Goal: Find specific fact: Find specific fact

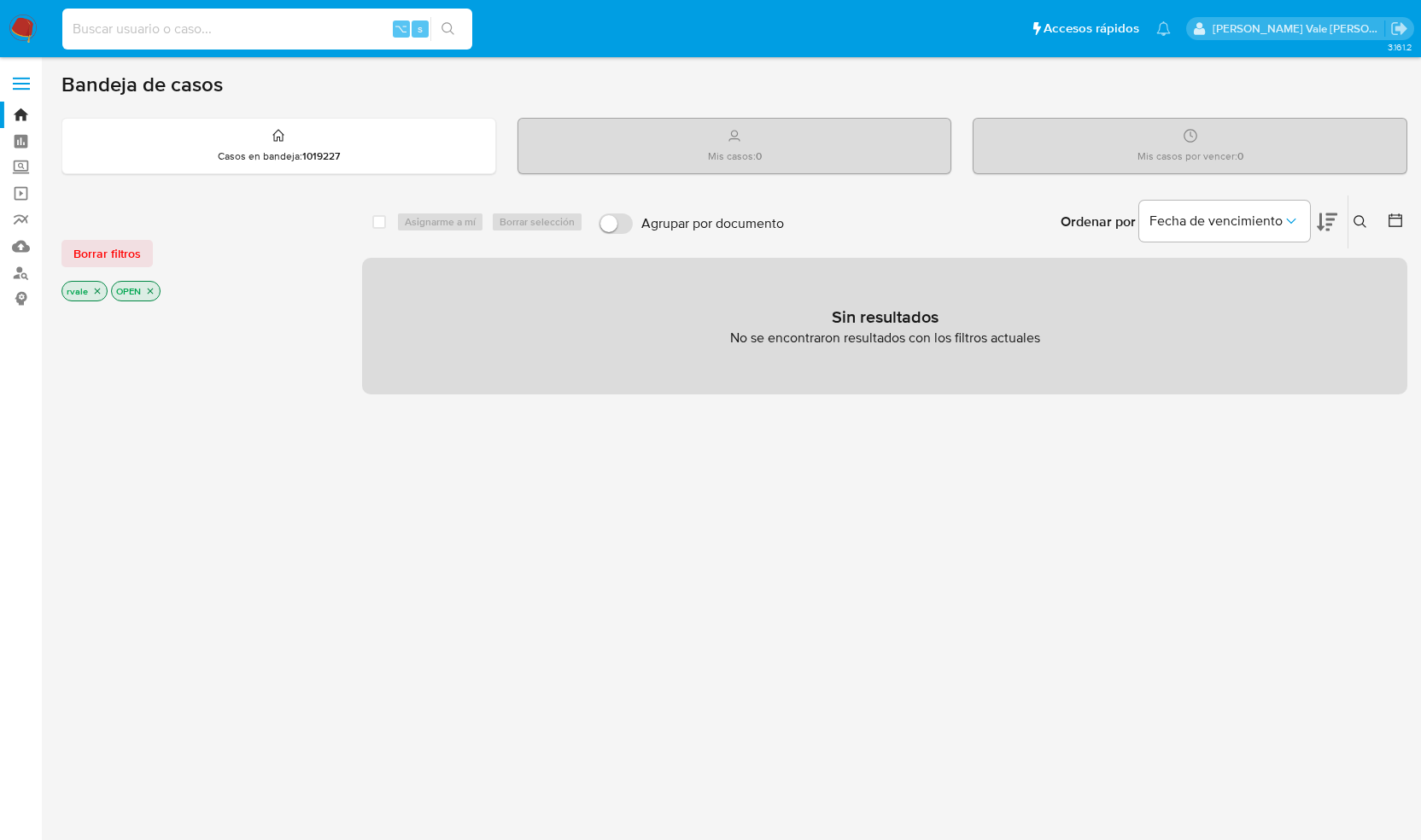
click at [252, 34] on input at bounding box center [267, 29] width 410 height 22
paste input "1919909081"
type input "1919909081"
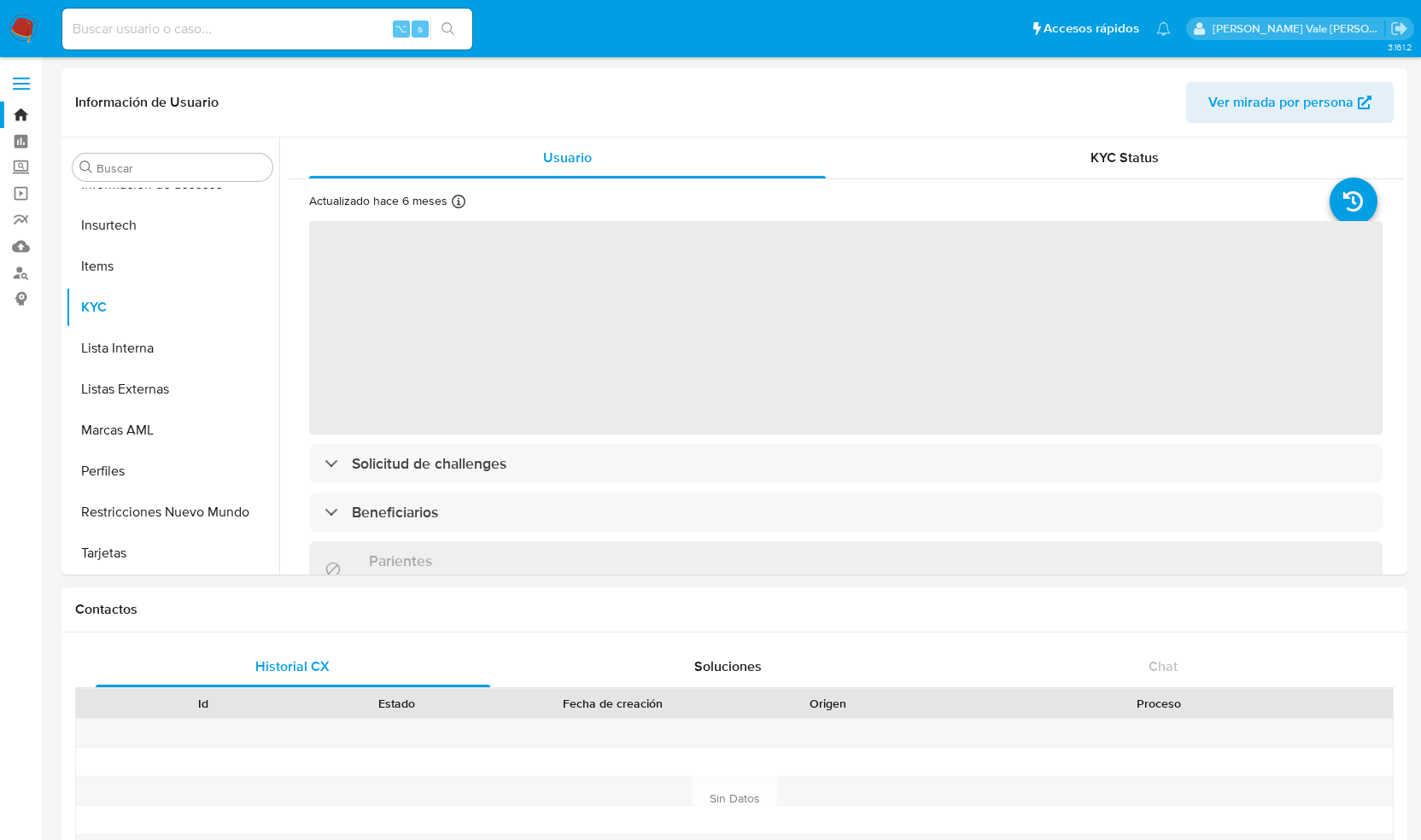
scroll to position [803, 0]
select select "10"
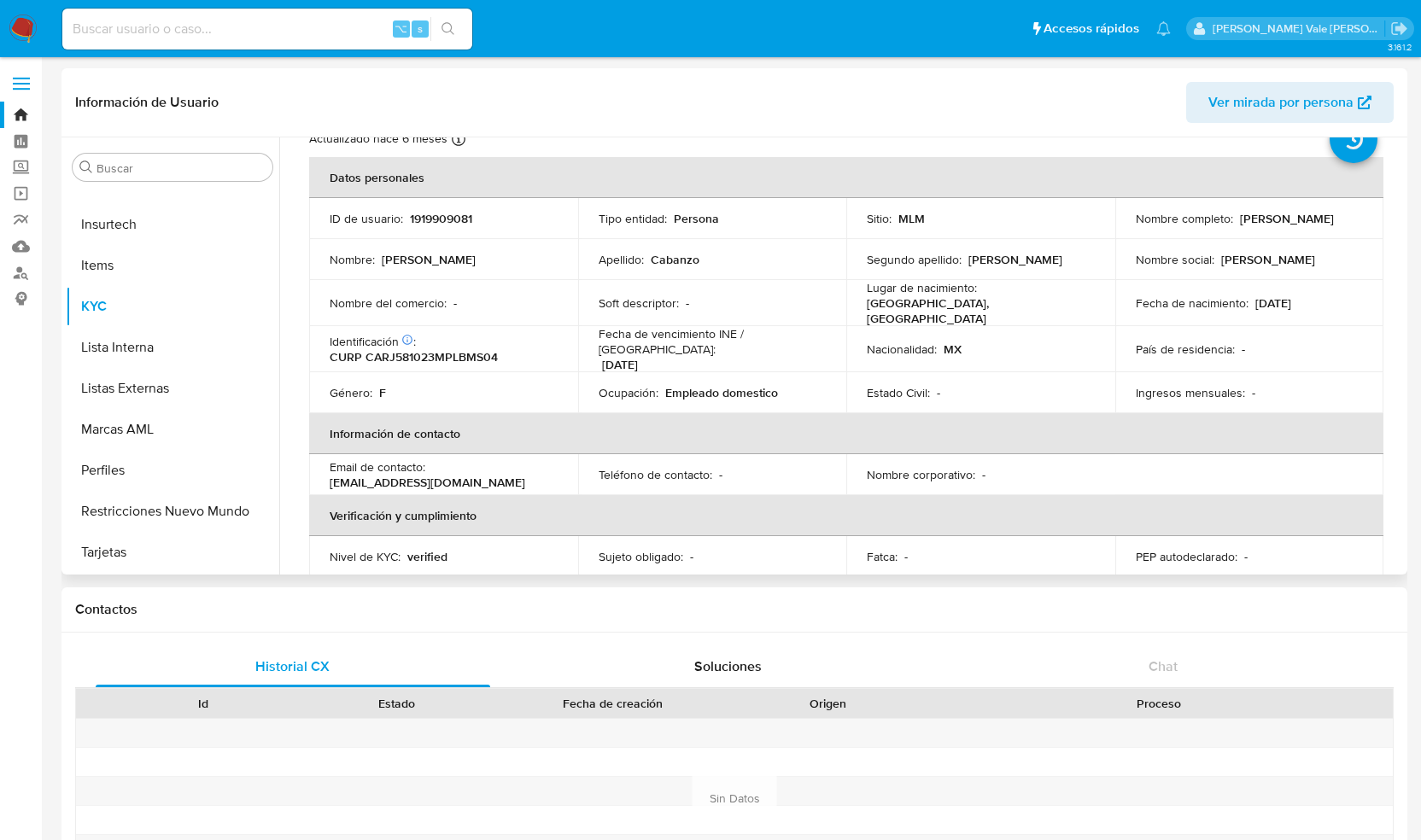
scroll to position [52, 0]
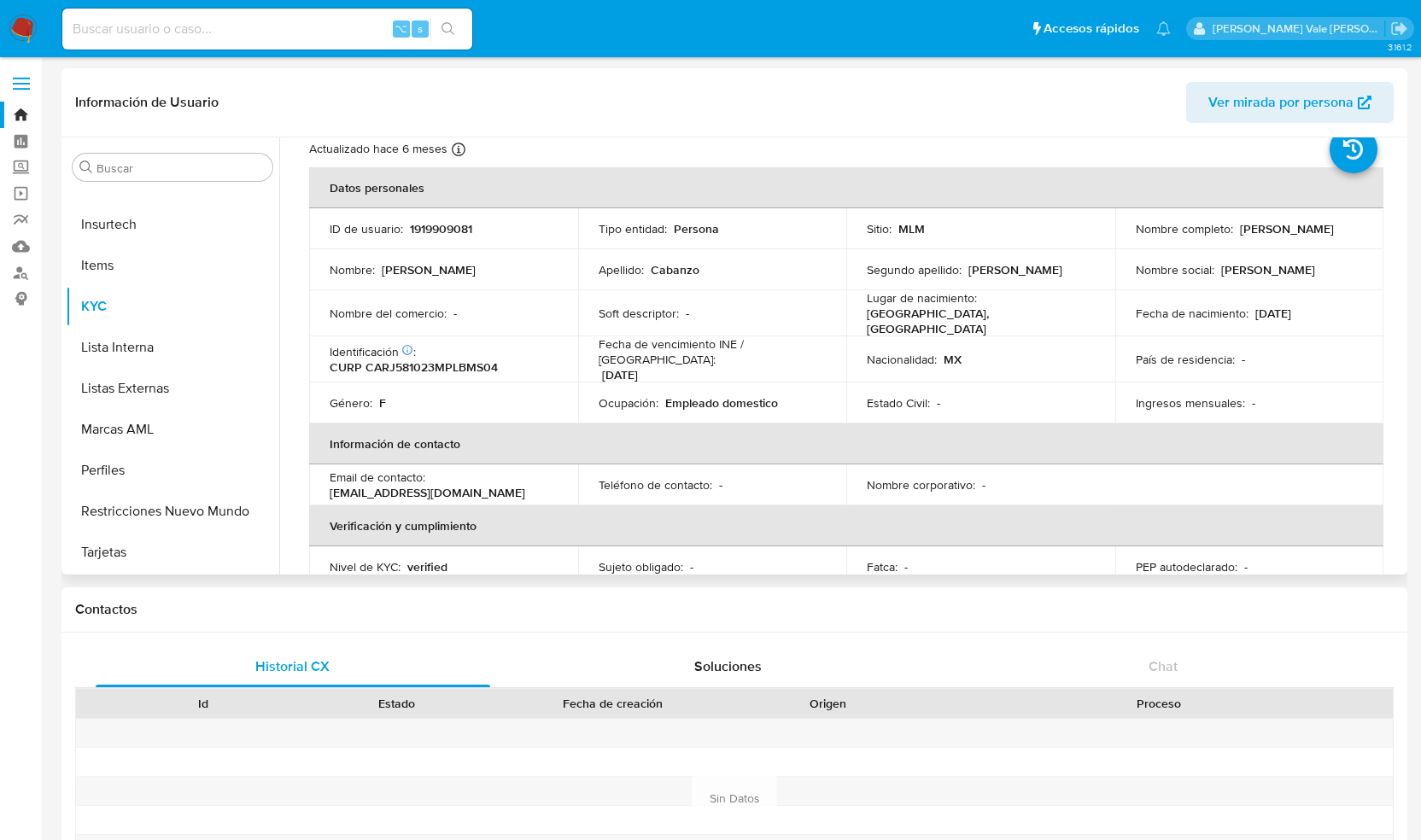
drag, startPoint x: 1129, startPoint y: 237, endPoint x: 1276, endPoint y: 238, distance: 147.0
click at [1277, 239] on td "Nombre completo : [PERSON_NAME]" at bounding box center [1250, 229] width 269 height 41
copy p "[PERSON_NAME]"
drag, startPoint x: 597, startPoint y: 394, endPoint x: 785, endPoint y: 395, distance: 188.0
click at [785, 395] on div "Ocupación : Empleado domestico" at bounding box center [712, 403] width 228 height 15
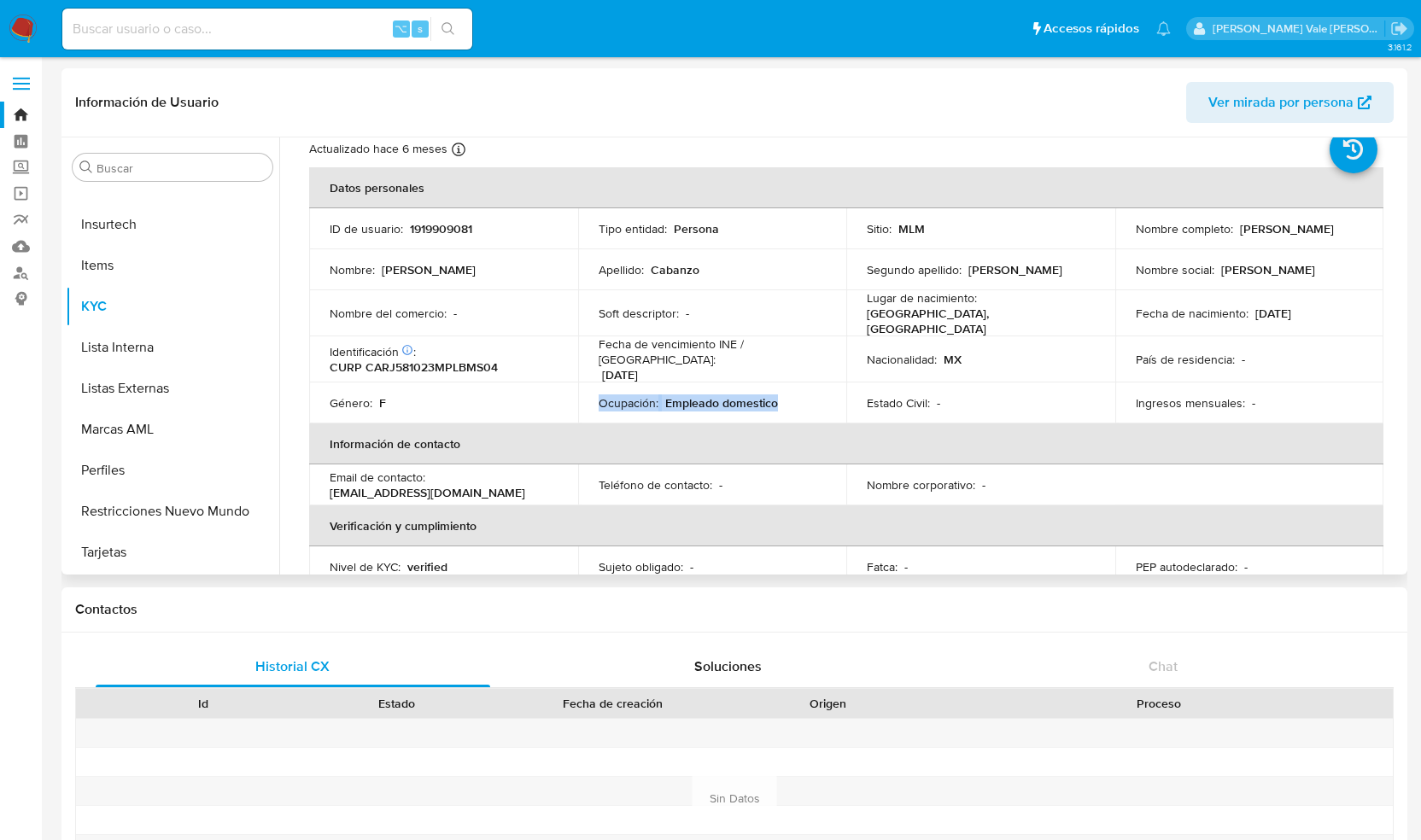
copy div "Ocupación : Empleado domestico"
click at [231, 28] on input at bounding box center [267, 29] width 410 height 22
paste input "246809447"
type input "246809447"
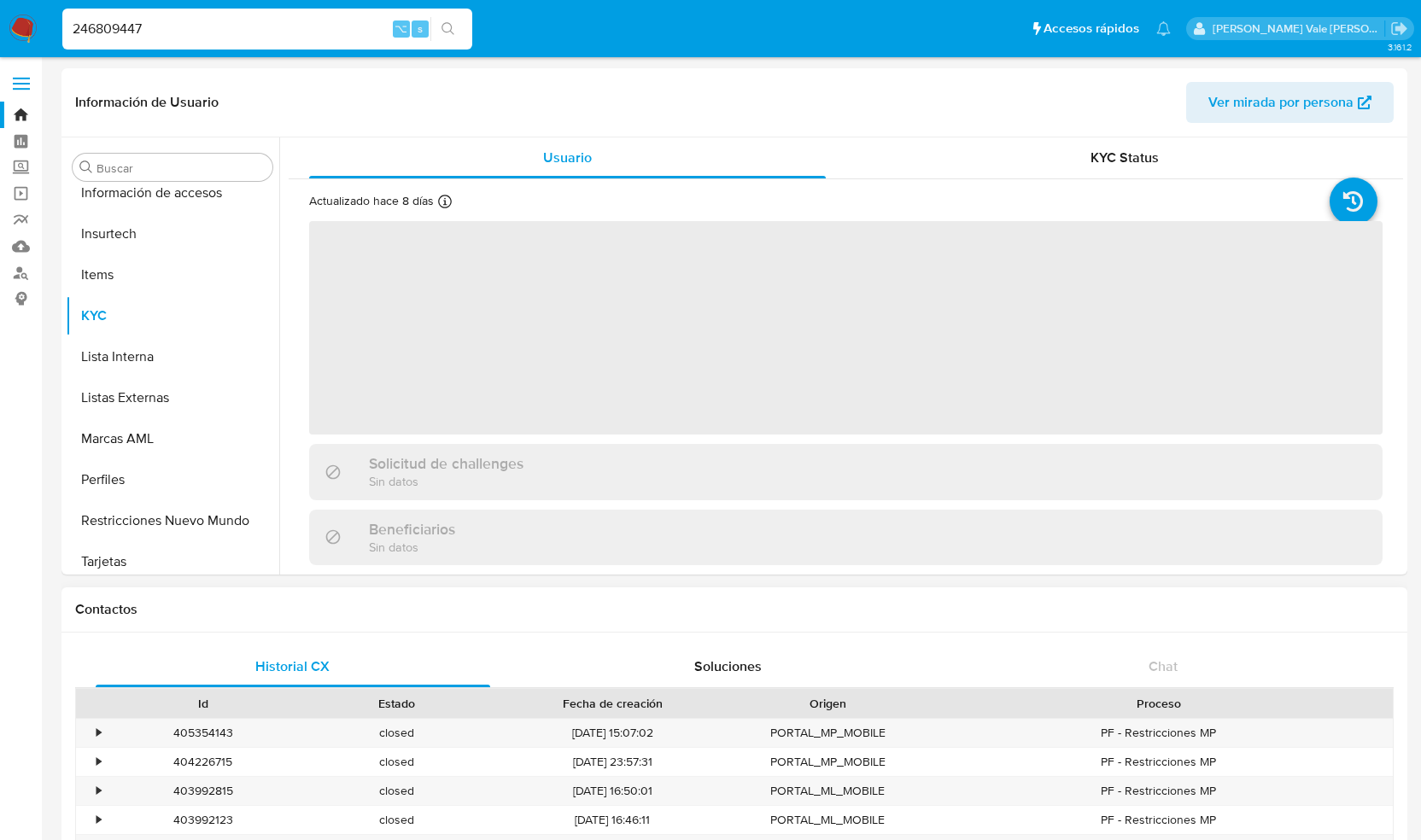
scroll to position [803, 0]
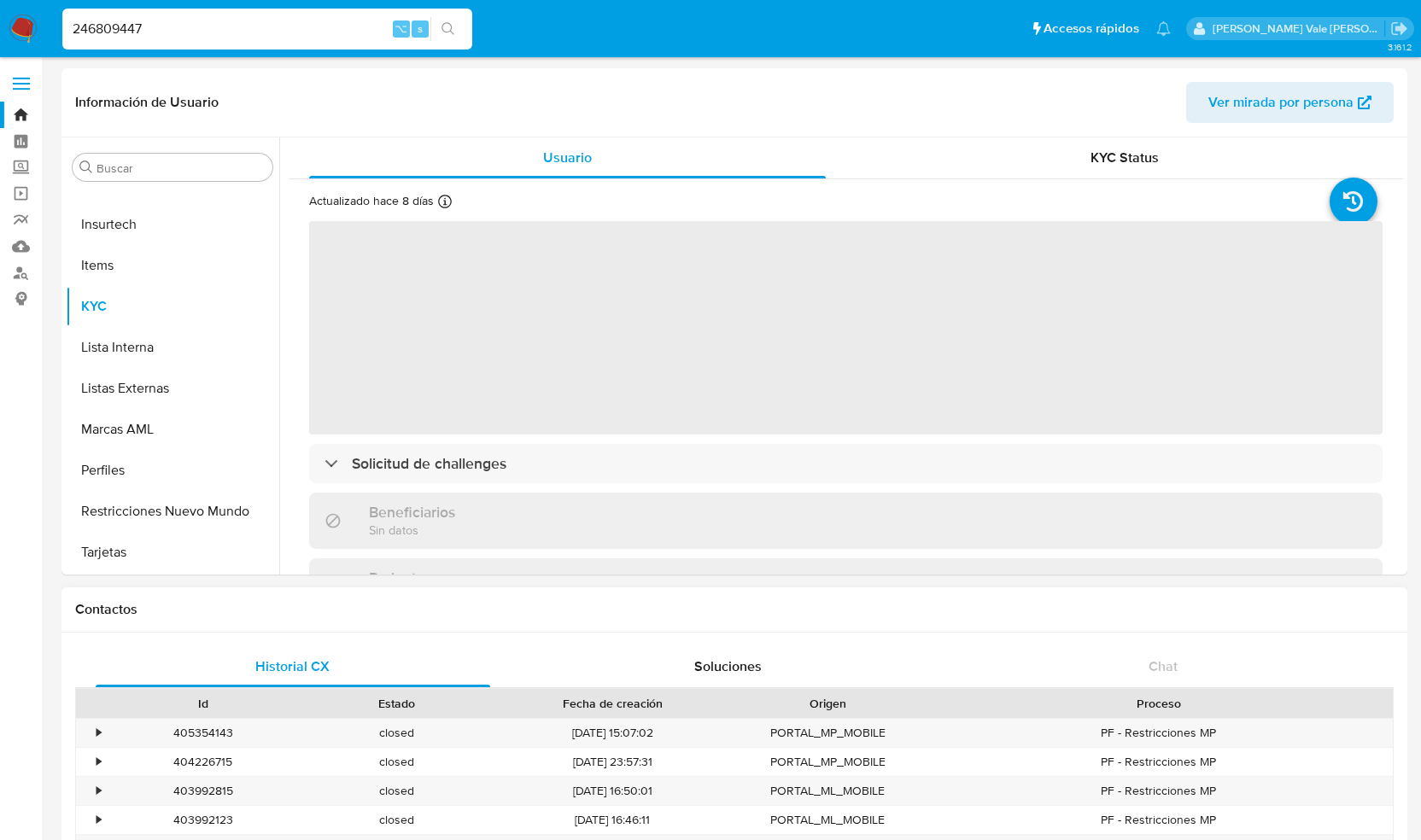
select select "10"
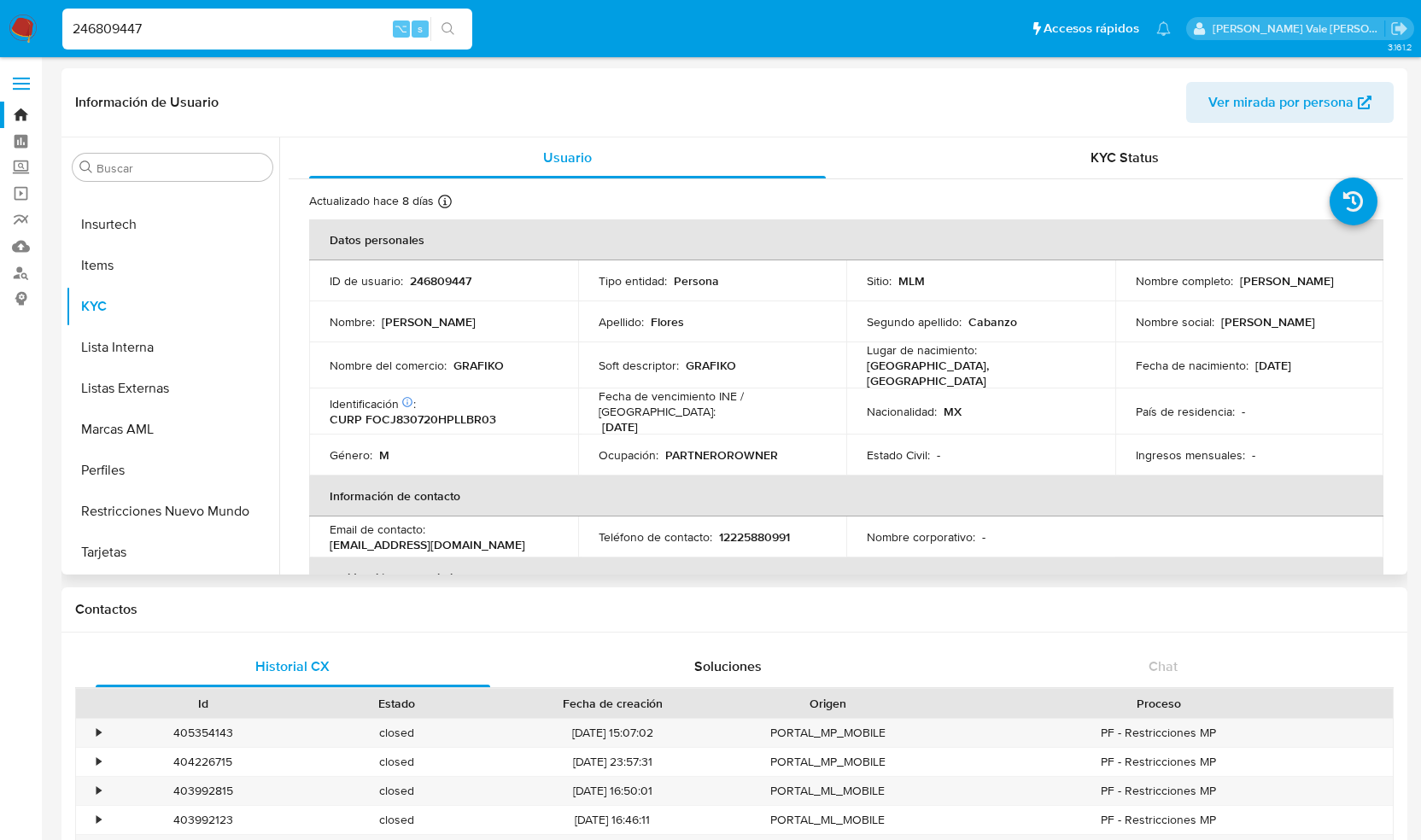
drag, startPoint x: 1128, startPoint y: 290, endPoint x: 1249, endPoint y: 290, distance: 121.0
click at [1250, 290] on td "Nombre completo : [PERSON_NAME]" at bounding box center [1250, 281] width 269 height 41
copy p "[PERSON_NAME]"
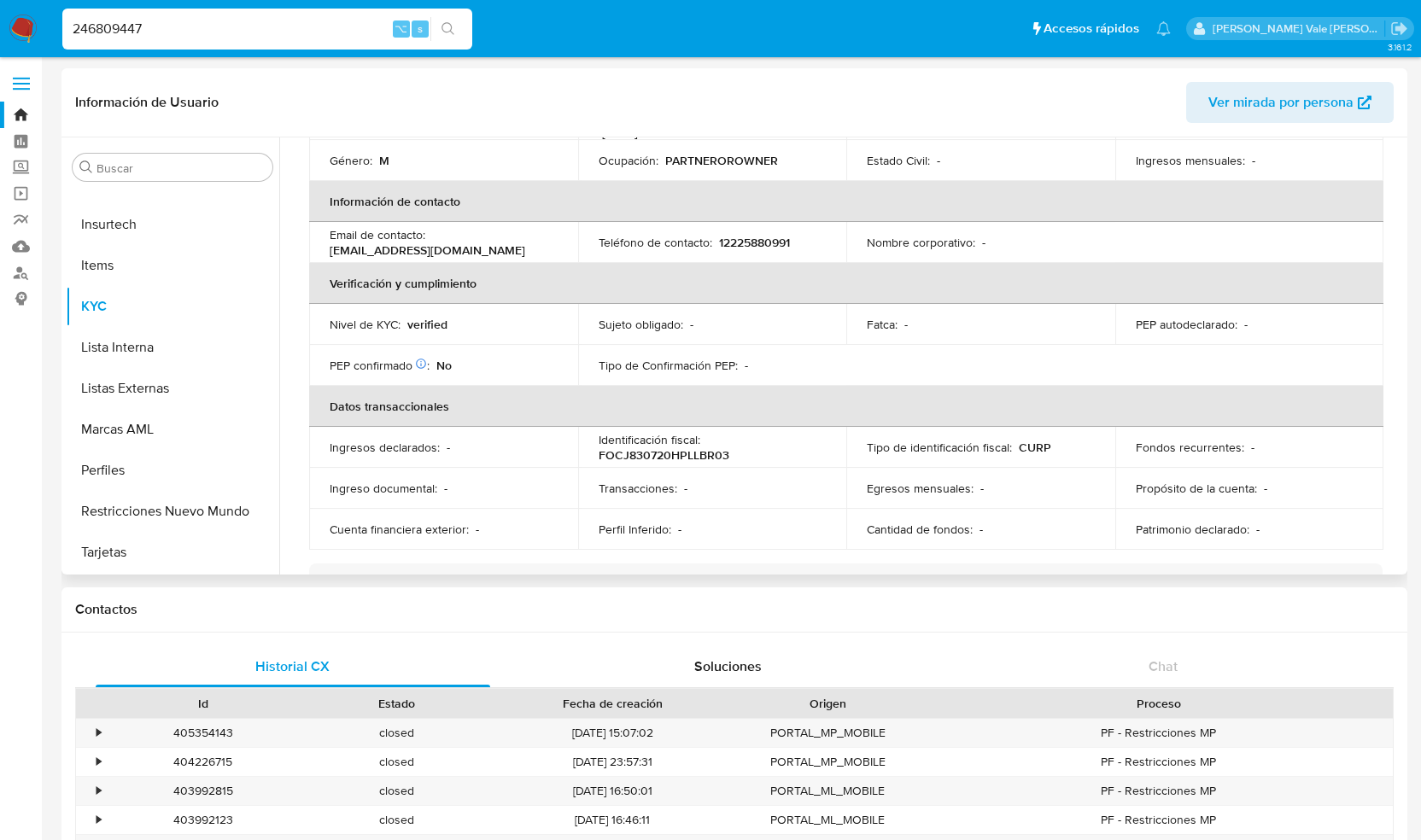
scroll to position [0, 0]
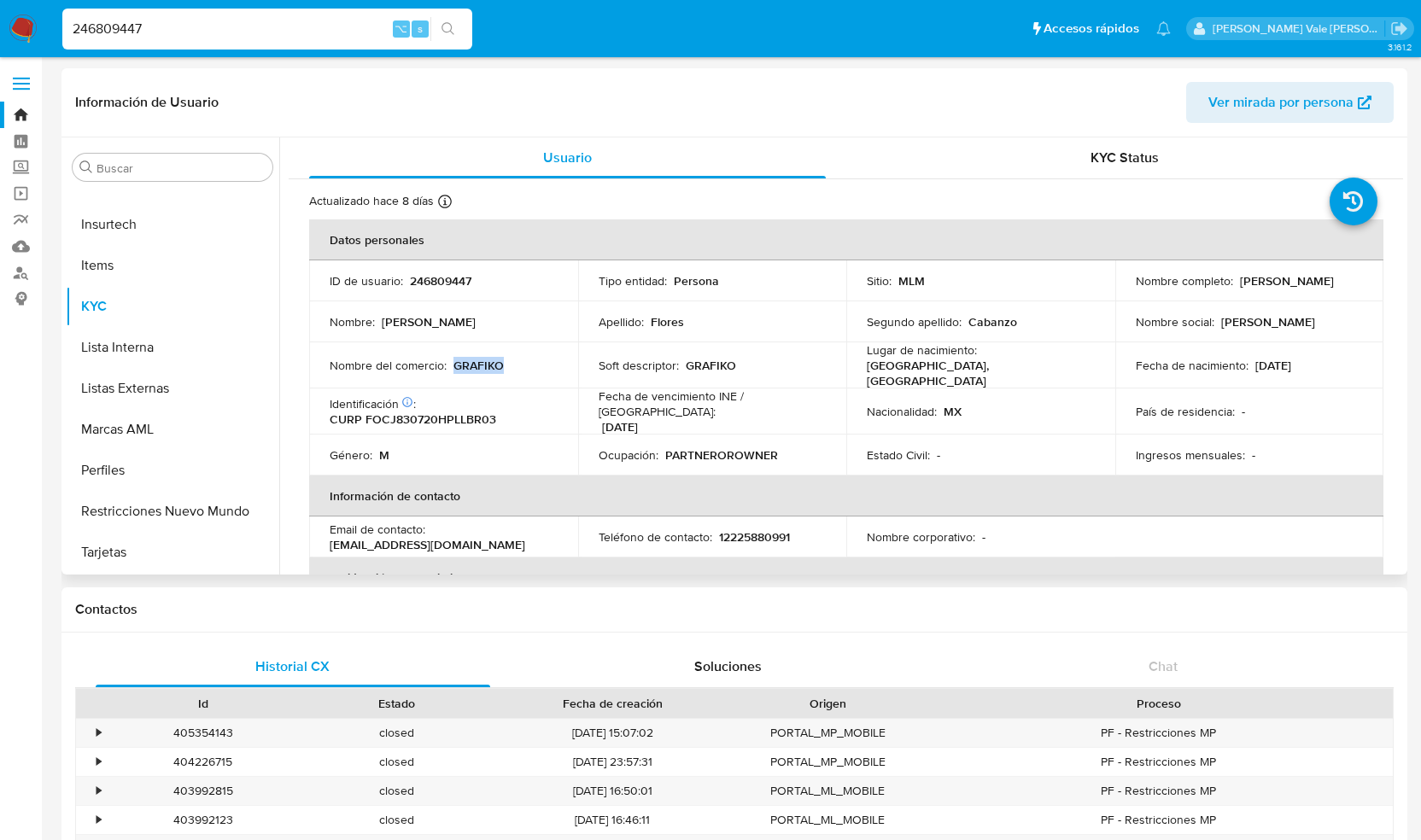
drag, startPoint x: 509, startPoint y: 361, endPoint x: 451, endPoint y: 361, distance: 58.0
click at [451, 361] on div "Nombre del comercio : GRAFIKO" at bounding box center [443, 365] width 228 height 15
copy p "GRAFIKO"
click at [225, 22] on input "246809447" at bounding box center [267, 29] width 410 height 22
type input "2"
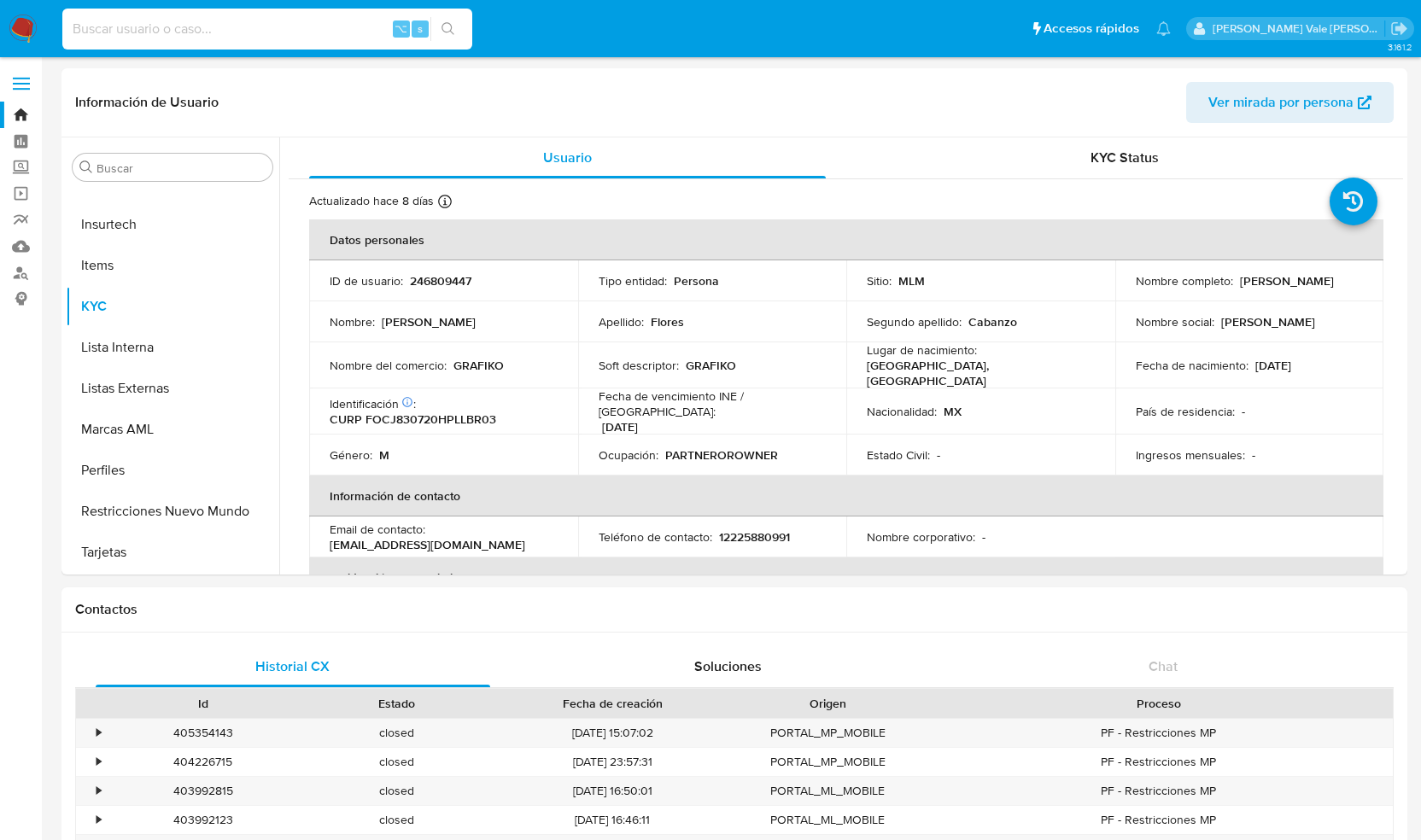
paste input "2564315284"
type input "2564315284"
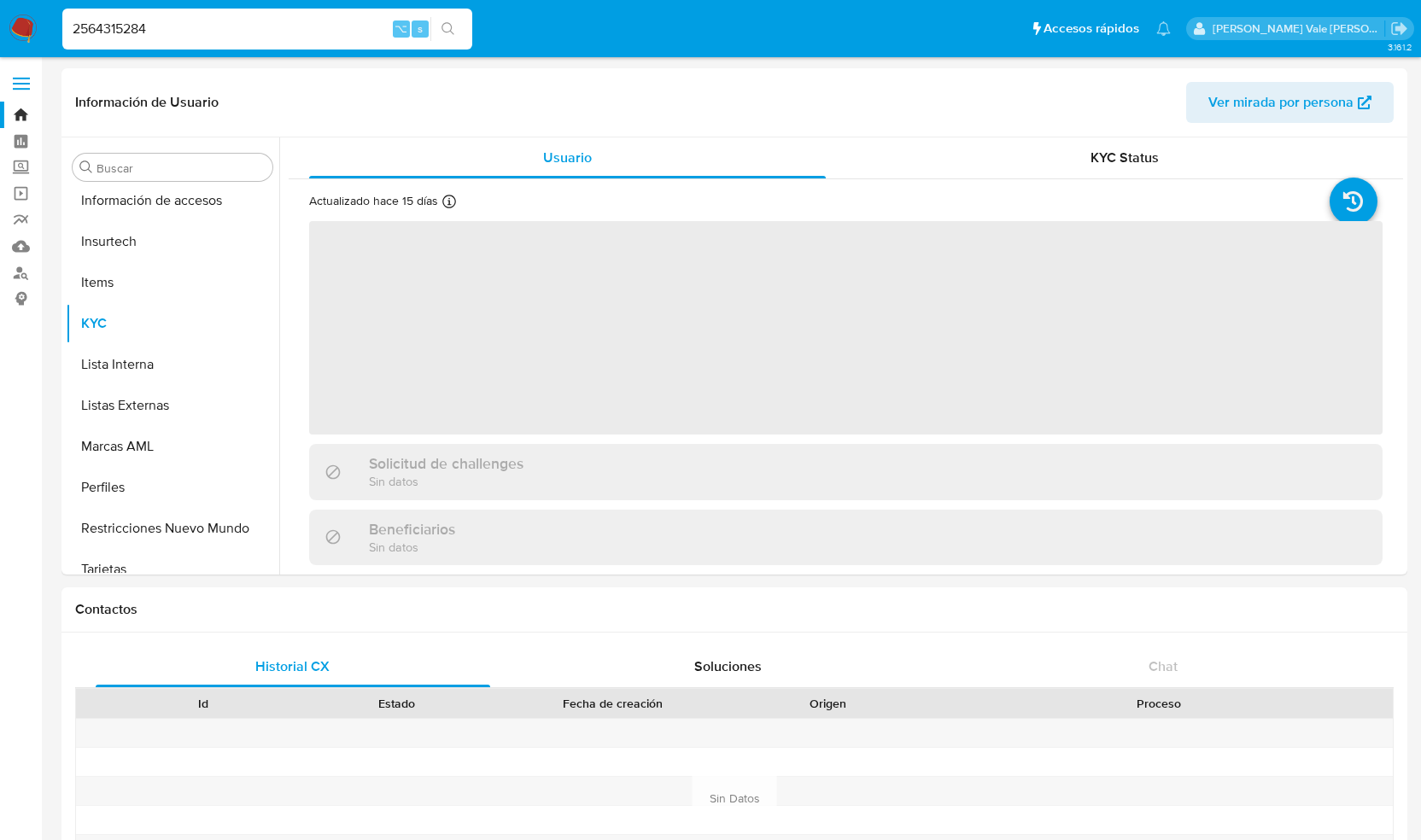
scroll to position [803, 0]
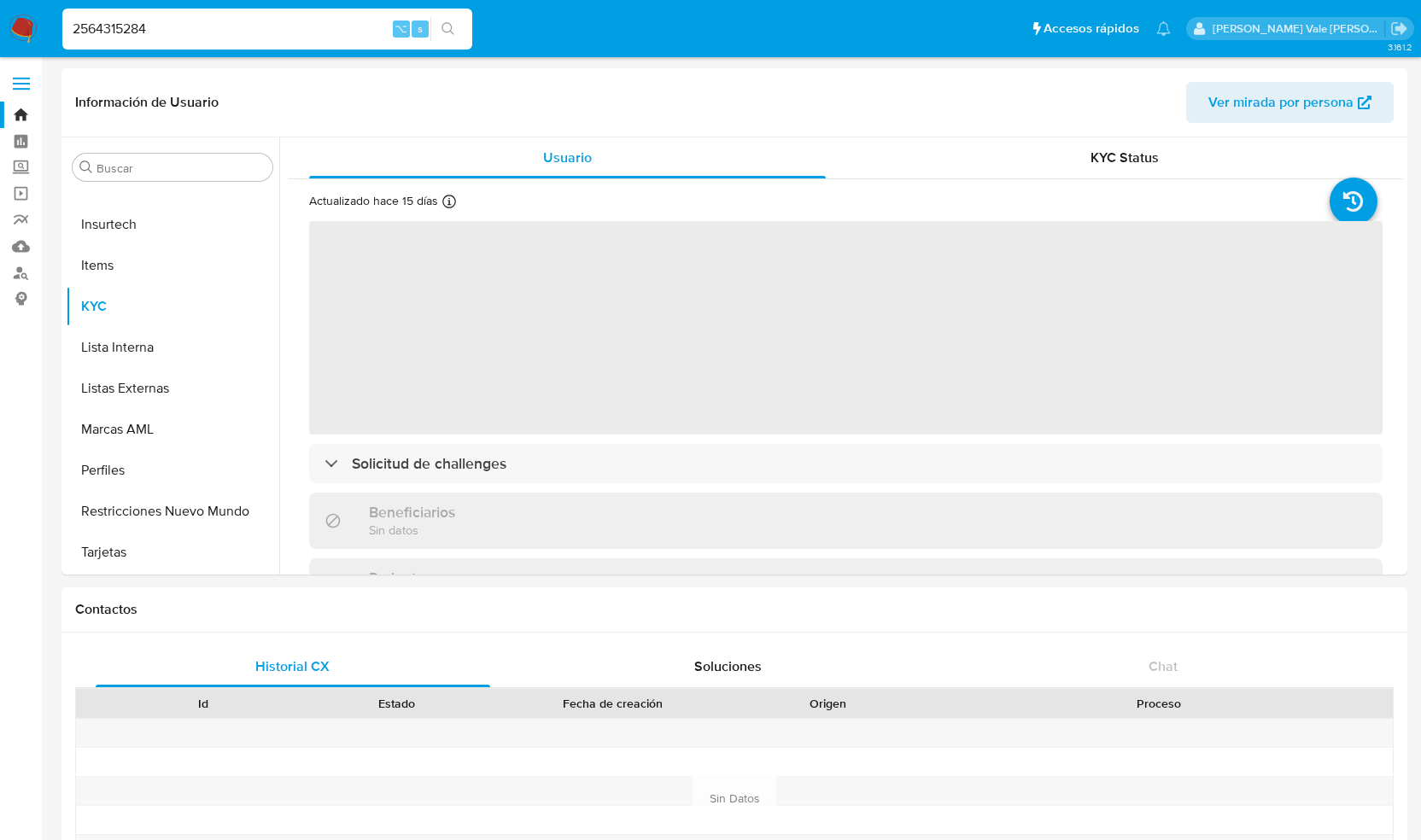
select select "10"
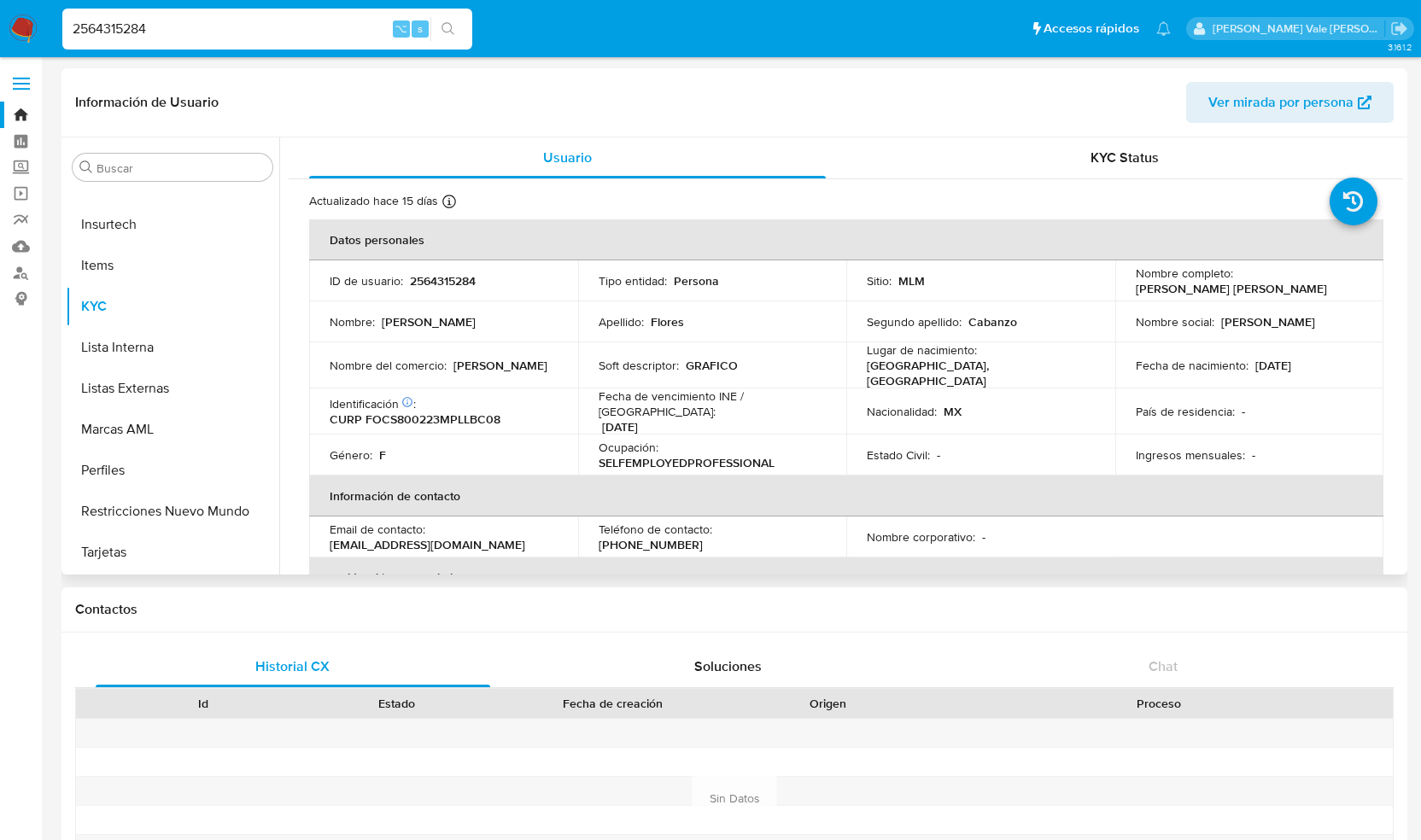
drag, startPoint x: 1132, startPoint y: 285, endPoint x: 1313, endPoint y: 287, distance: 181.0
click at [1313, 287] on div "Nombre completo : [PERSON_NAME] [PERSON_NAME]" at bounding box center [1250, 281] width 228 height 31
copy p "[PERSON_NAME] [PERSON_NAME]"
drag, startPoint x: 218, startPoint y: 35, endPoint x: 3, endPoint y: 23, distance: 215.3
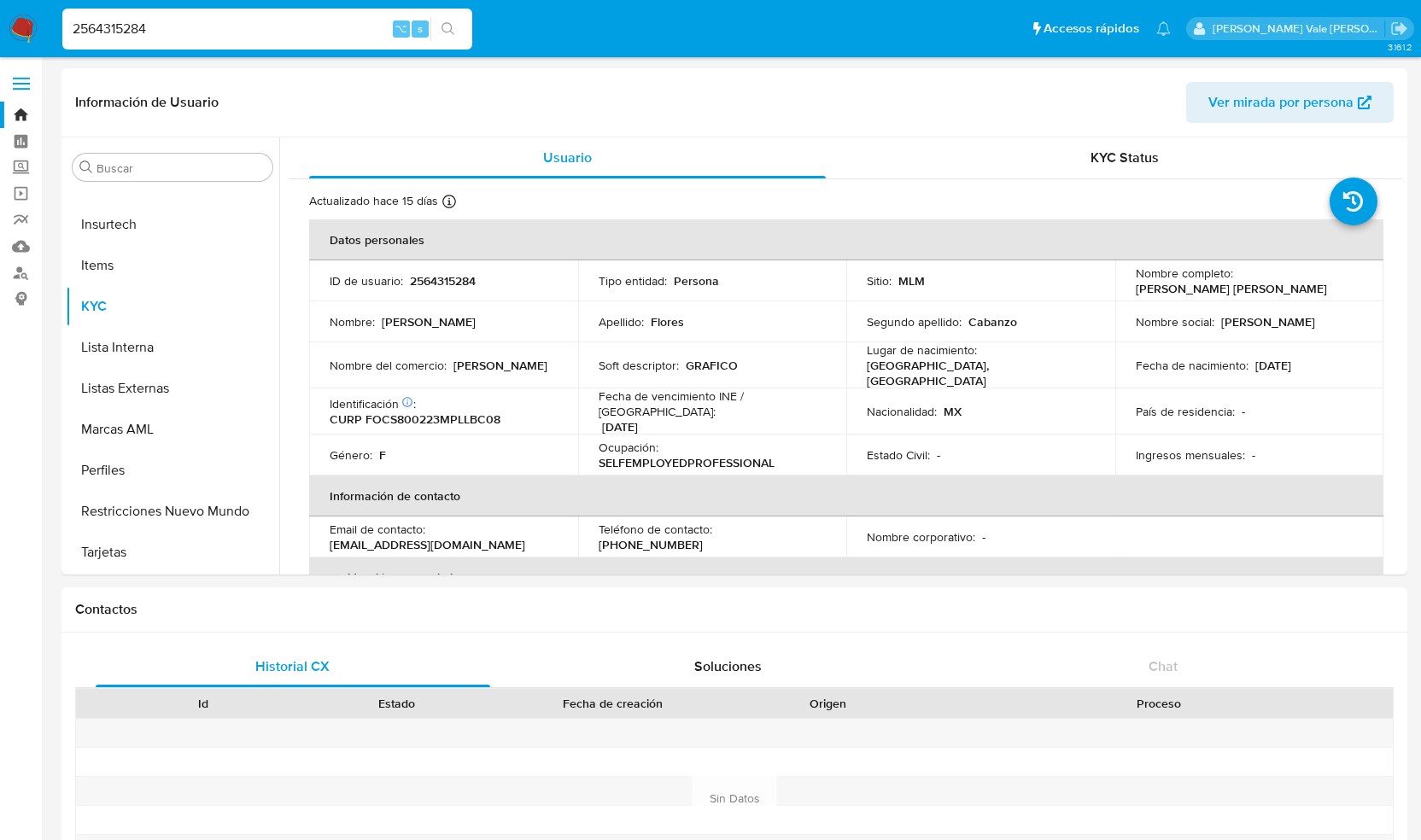
click at [3, 23] on nav "Pausado Ver notificaciones 2564315284 ⌥ s Accesos rápidos Presiona las siguient…" at bounding box center [710, 28] width 1421 height 58
paste input "1865760109"
type input "1865760109"
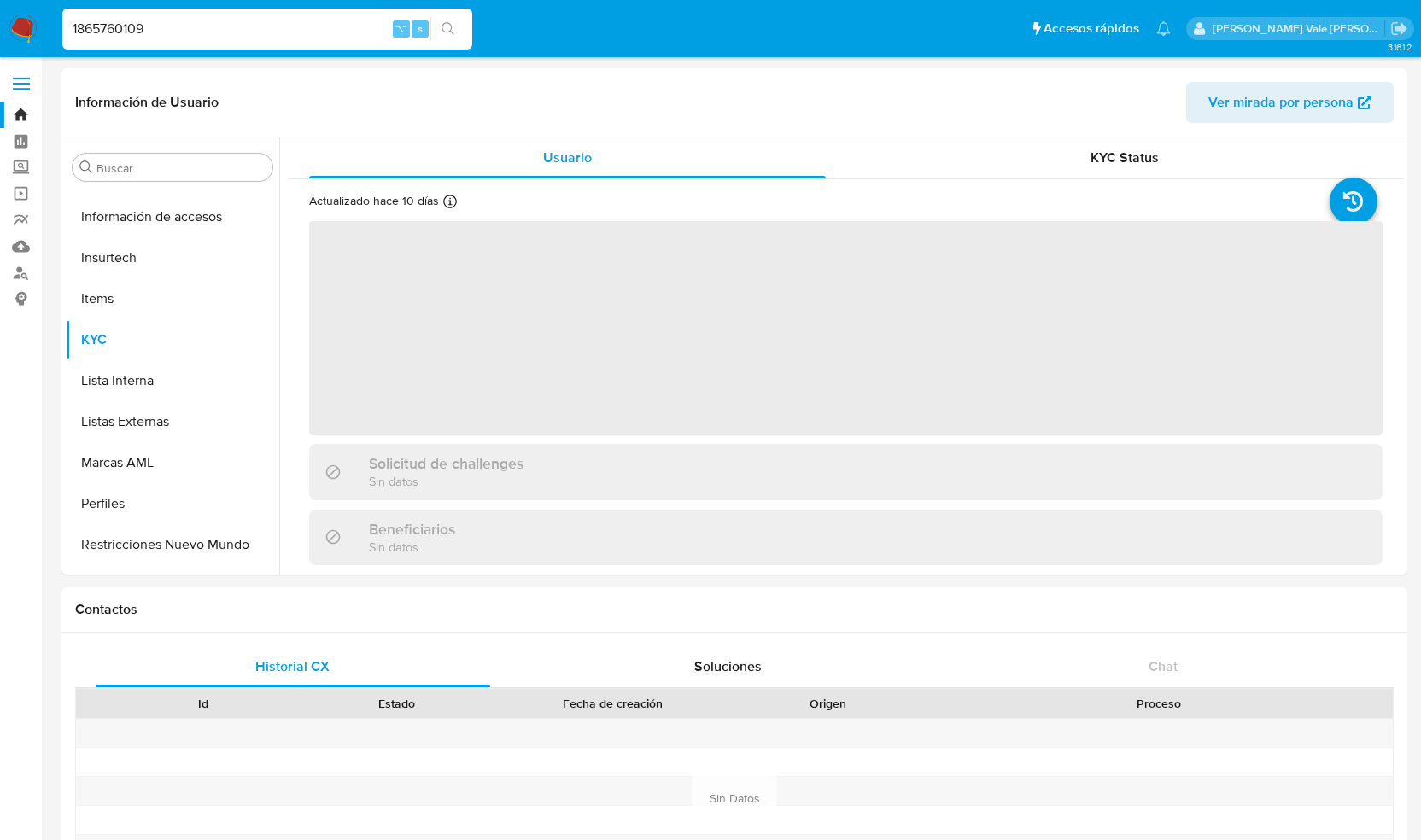
scroll to position [803, 0]
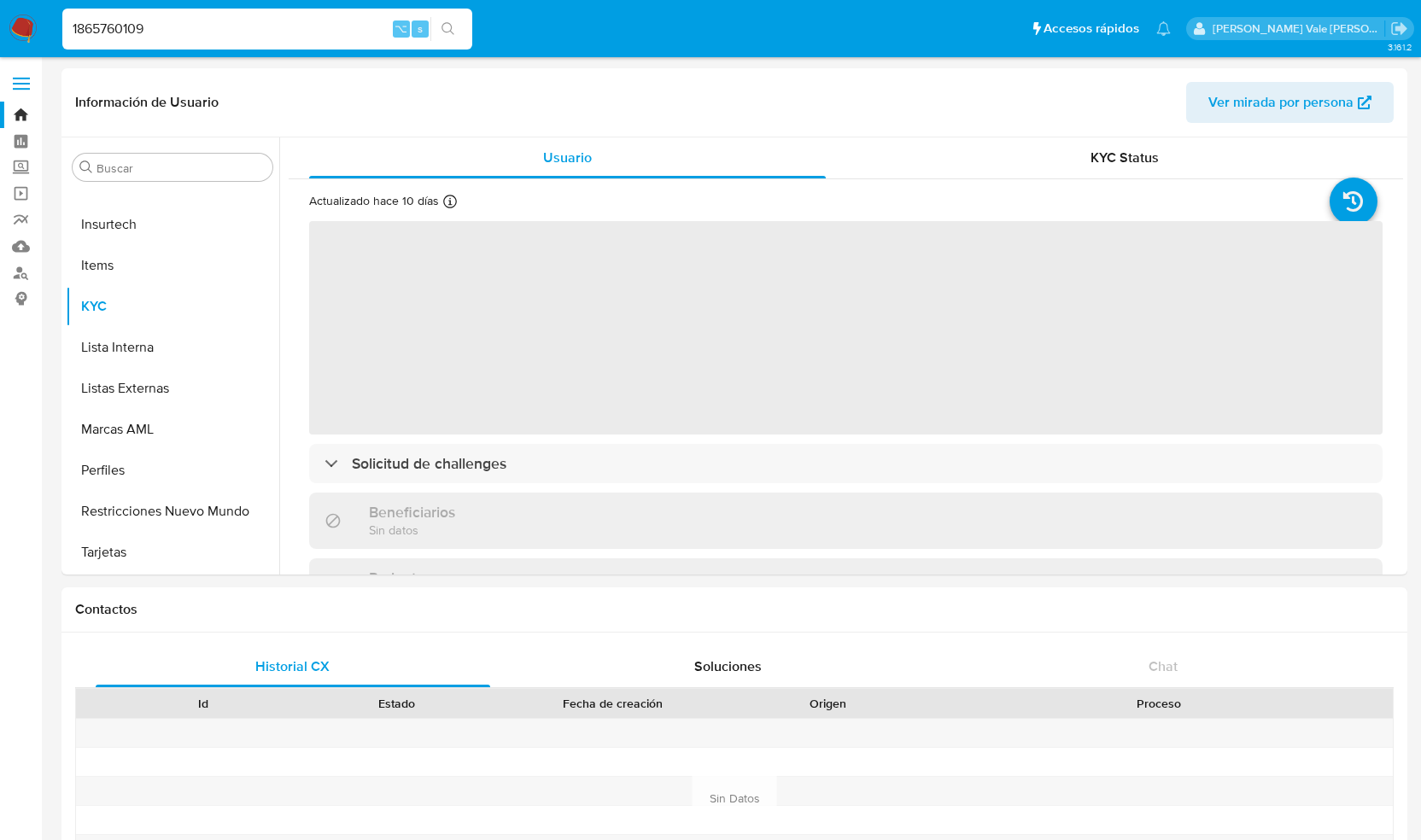
select select "10"
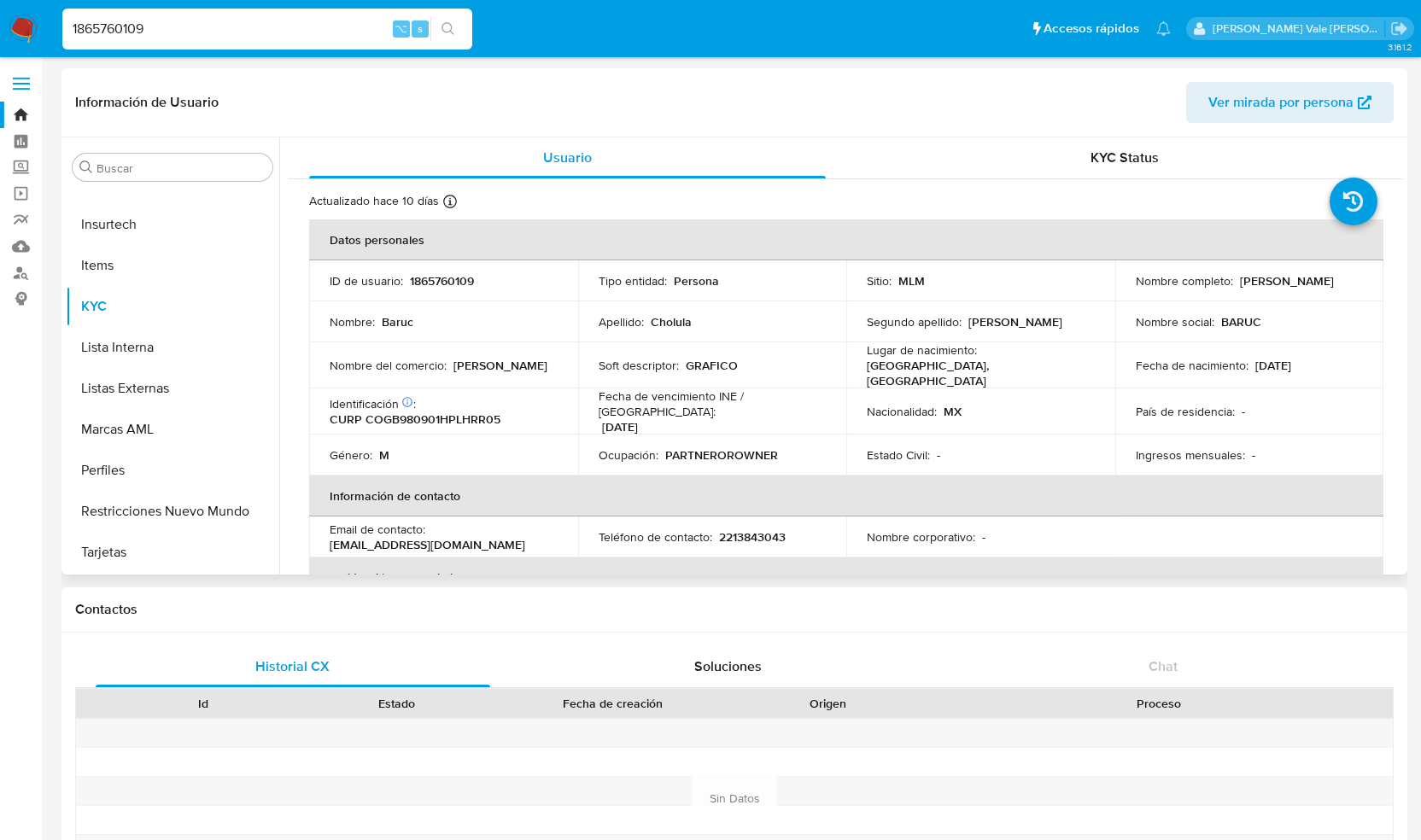
drag, startPoint x: 1233, startPoint y: 278, endPoint x: 1349, endPoint y: 284, distance: 116.2
click at [1350, 285] on div "Nombre completo : [PERSON_NAME]" at bounding box center [1250, 281] width 228 height 15
copy p "[PERSON_NAME]"
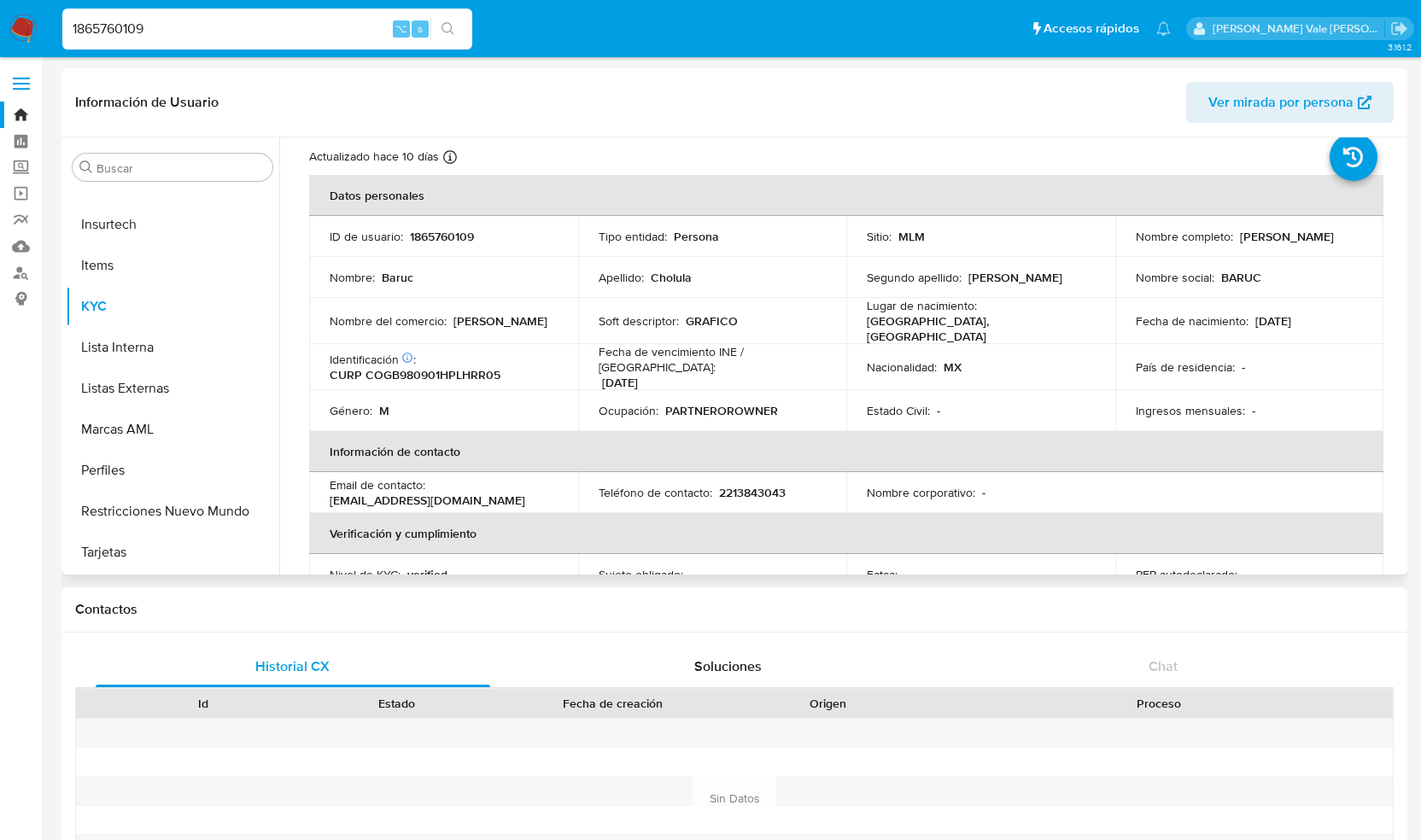
scroll to position [42, 0]
click at [420, 278] on div "Nombre : Baruc" at bounding box center [443, 280] width 228 height 15
click at [1225, 280] on p "BARUC" at bounding box center [1241, 280] width 40 height 15
copy p "BARUC"
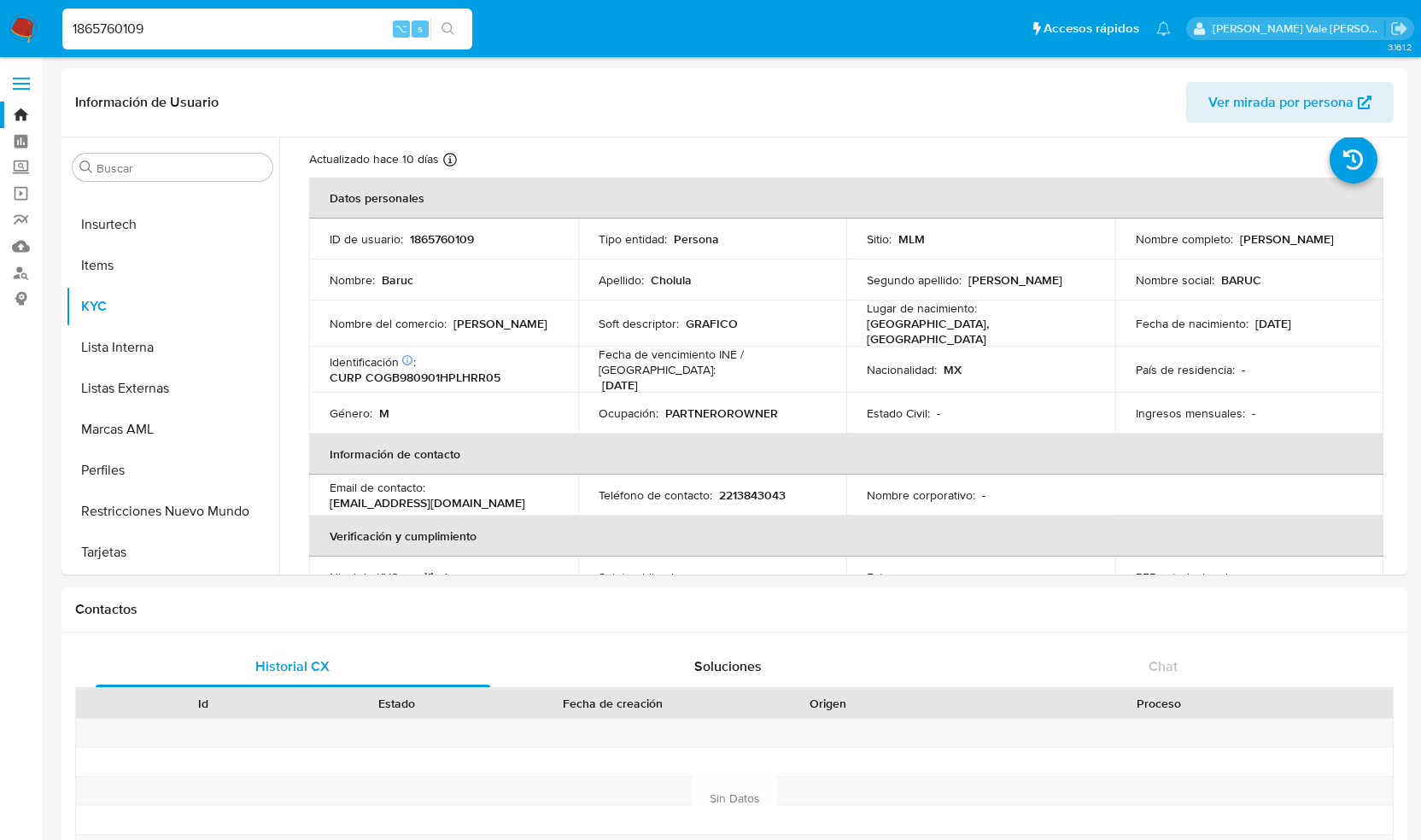
drag, startPoint x: 239, startPoint y: 27, endPoint x: 67, endPoint y: 34, distance: 172.1
click at [67, 34] on input "1865760109" at bounding box center [267, 29] width 410 height 22
paste input "246809447"
type input "246809447"
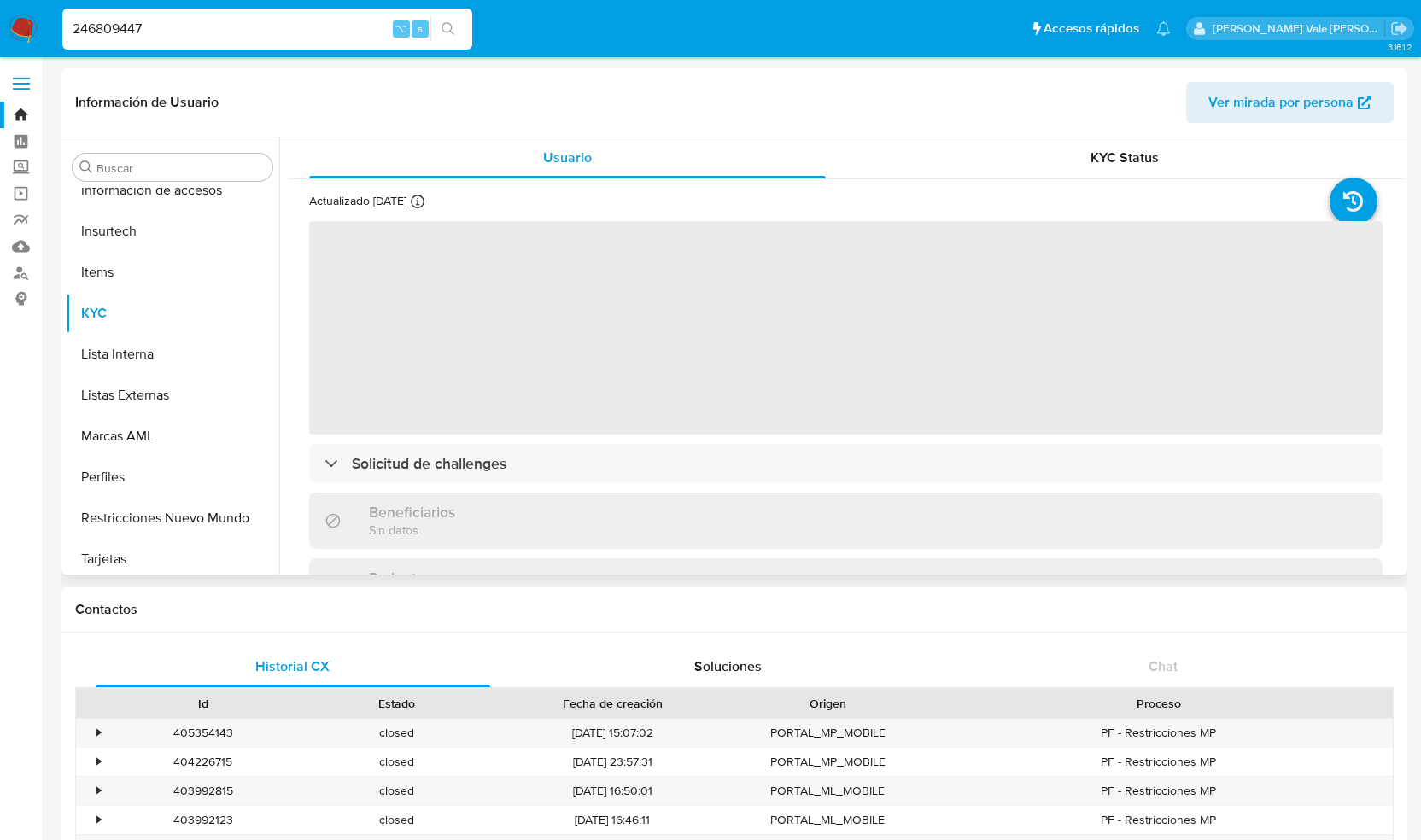
scroll to position [803, 0]
select select "10"
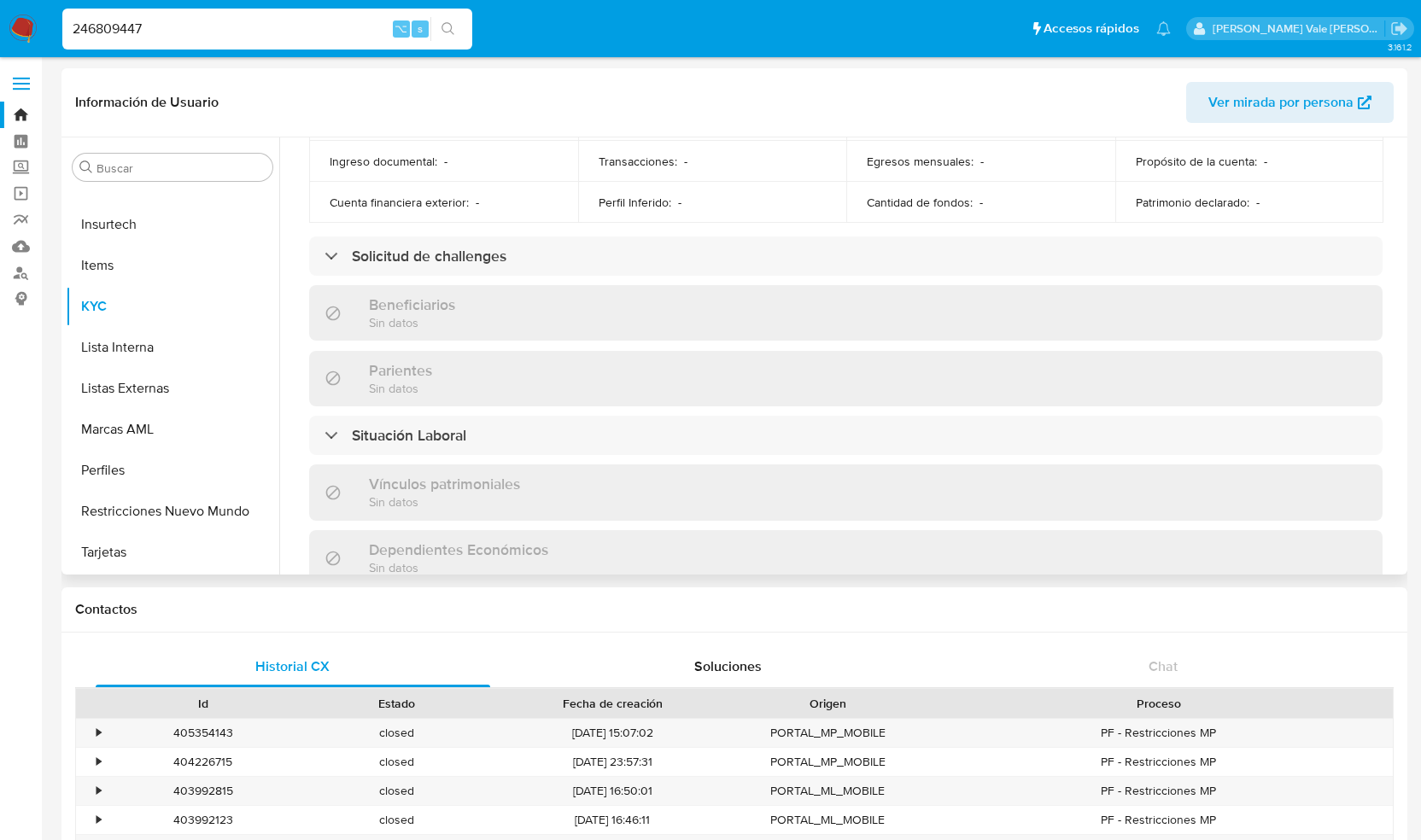
scroll to position [623, 0]
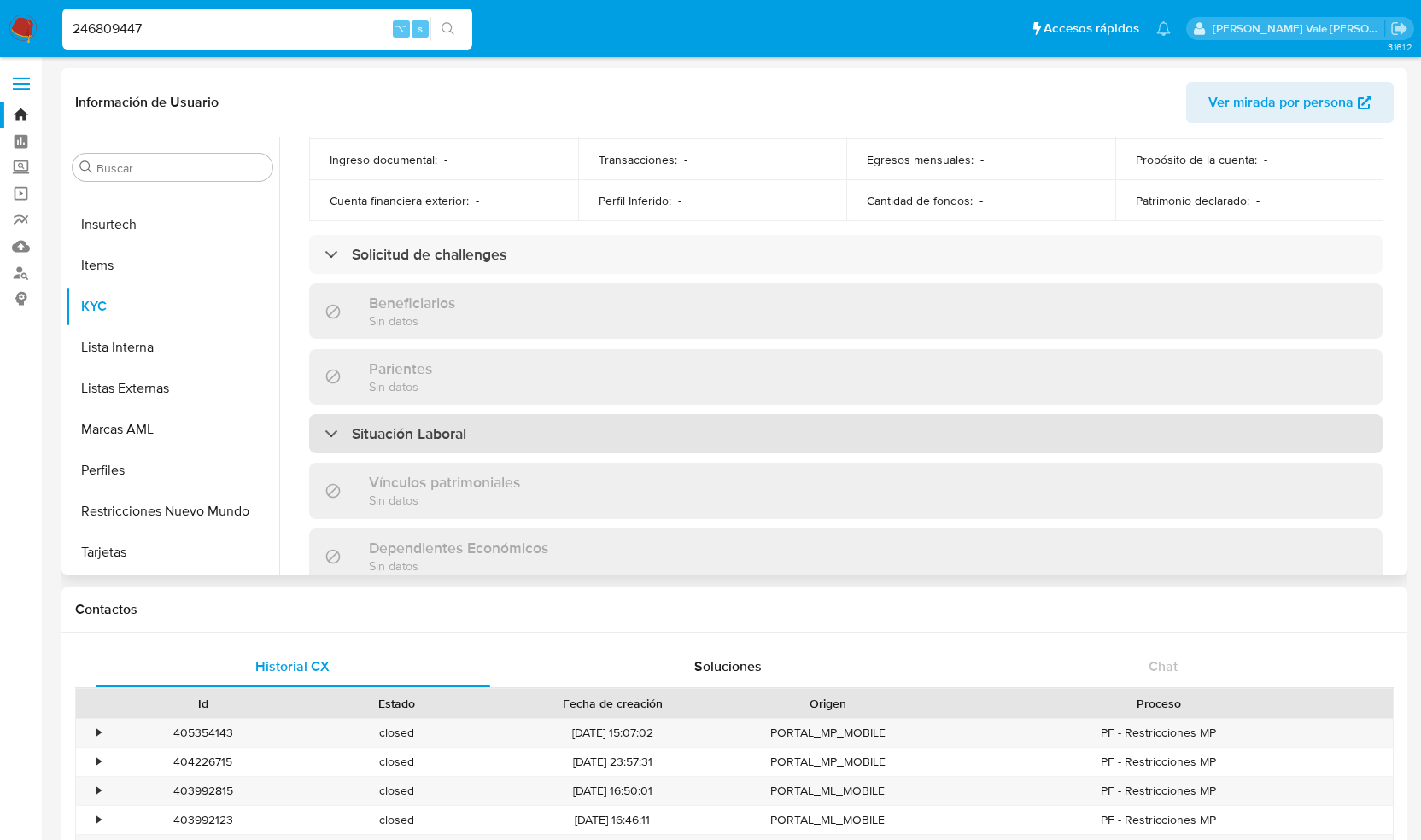
click at [341, 424] on div "Situación Laboral" at bounding box center [395, 433] width 142 height 19
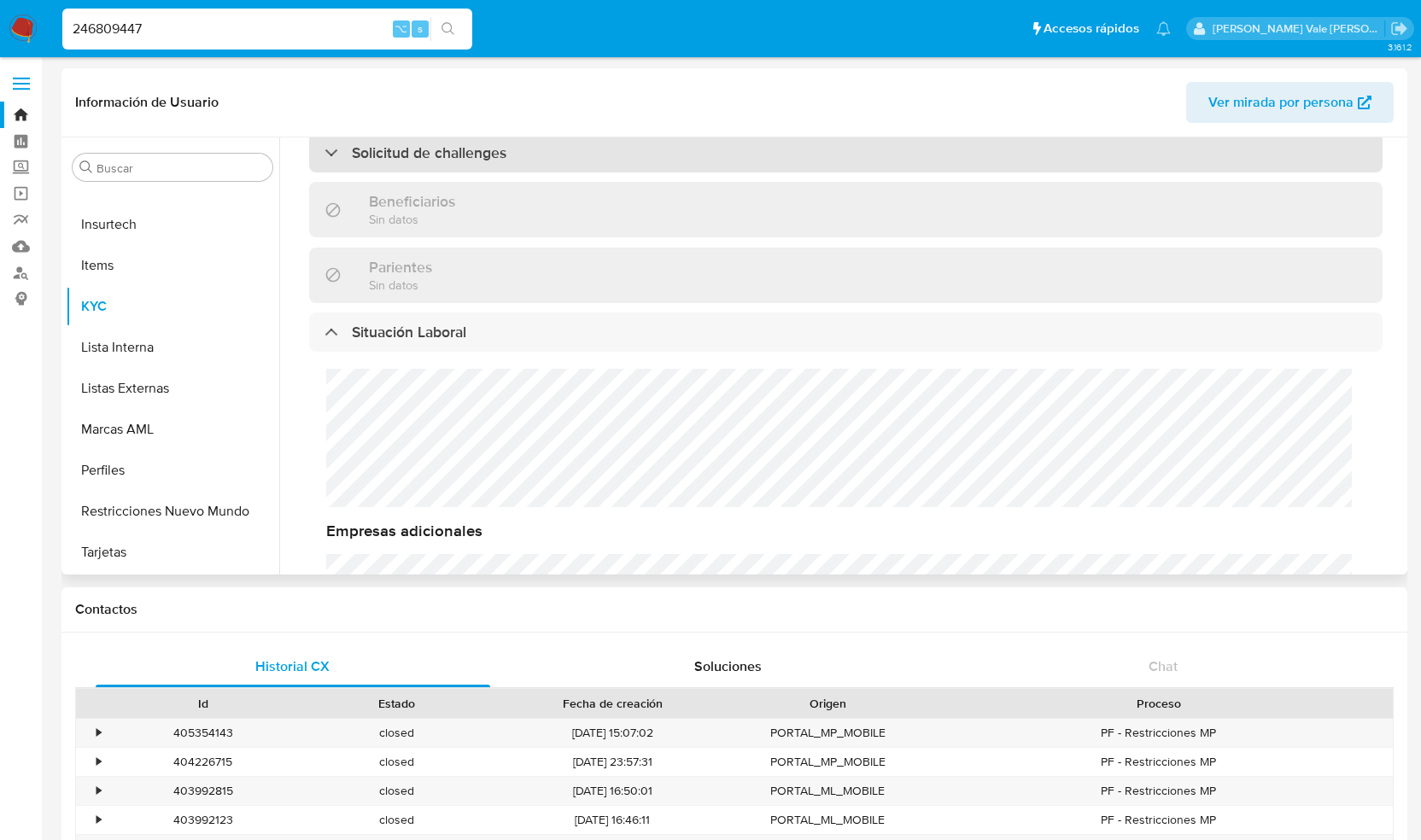
scroll to position [17, 0]
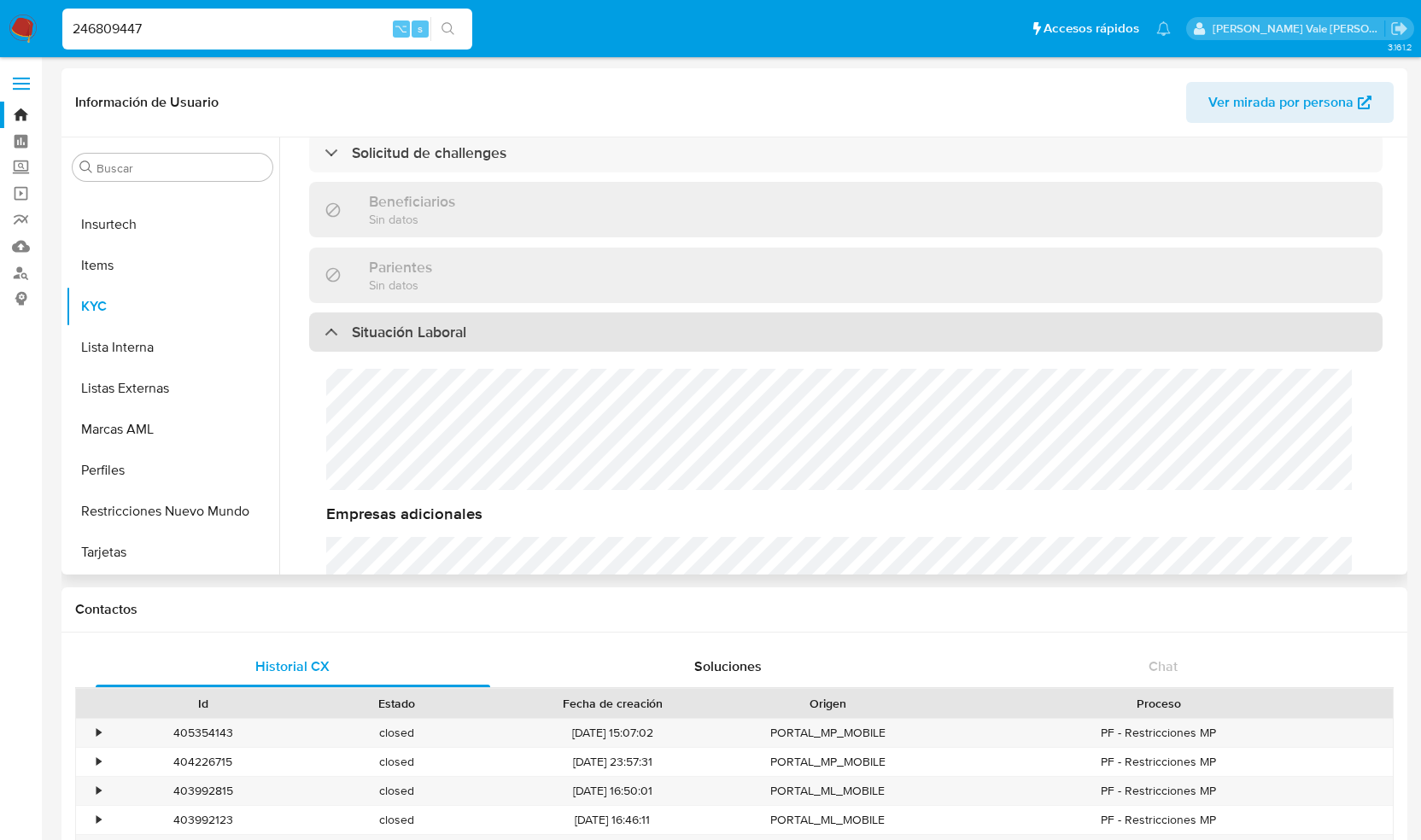
click at [324, 331] on div at bounding box center [324, 331] width 0 height 0
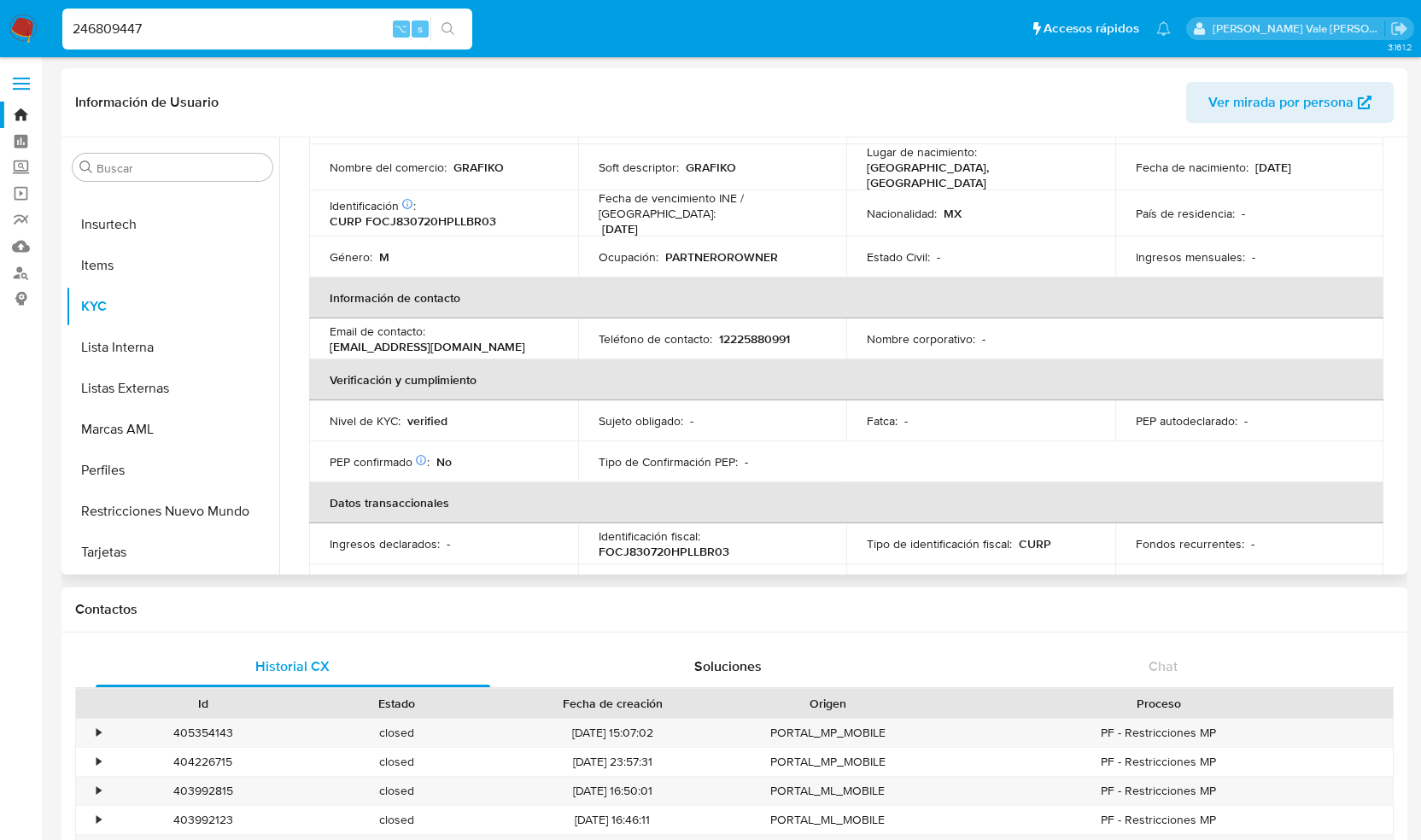
scroll to position [0, 0]
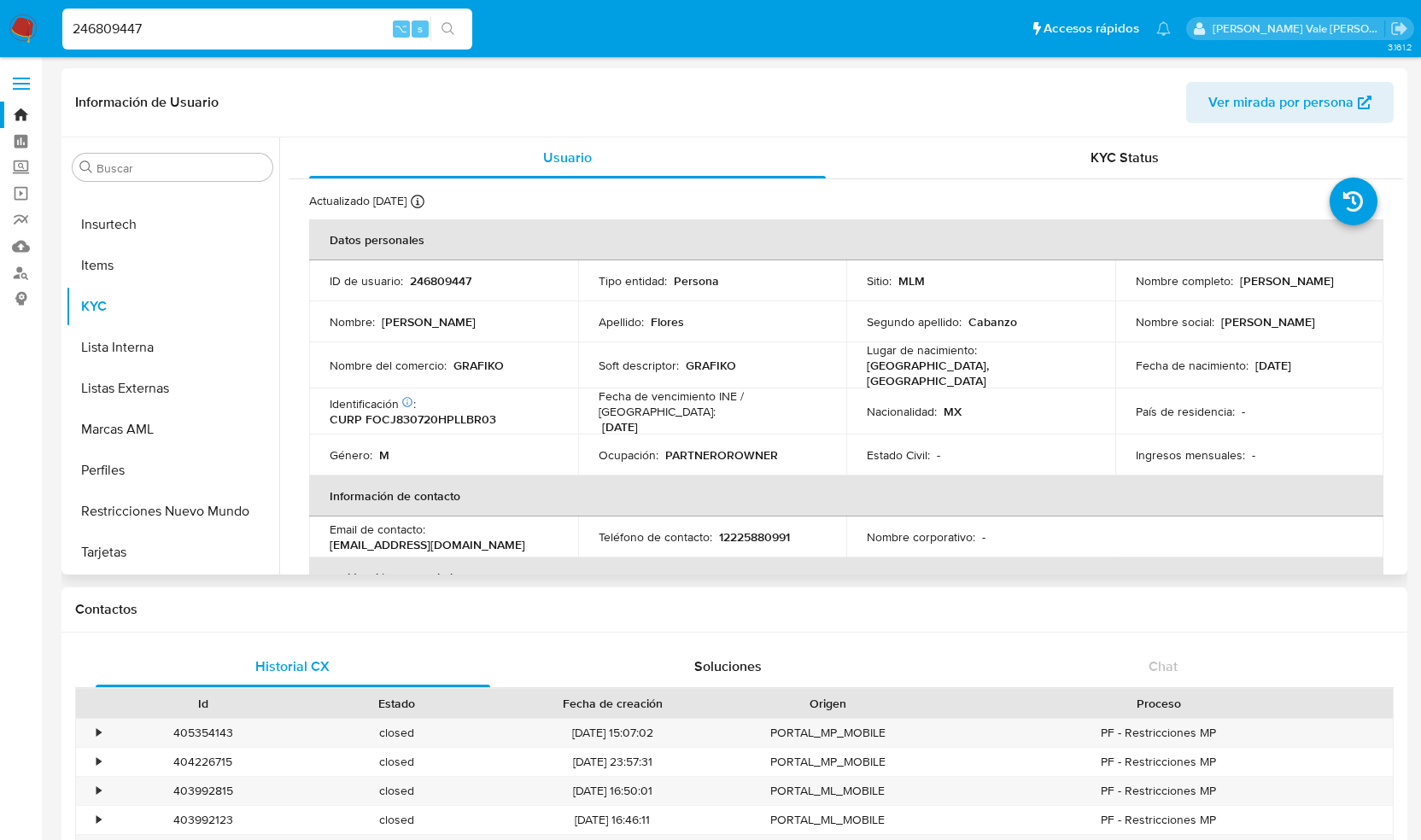
click at [1227, 318] on p "[PERSON_NAME]" at bounding box center [1268, 322] width 94 height 15
copy p "[PERSON_NAME]"
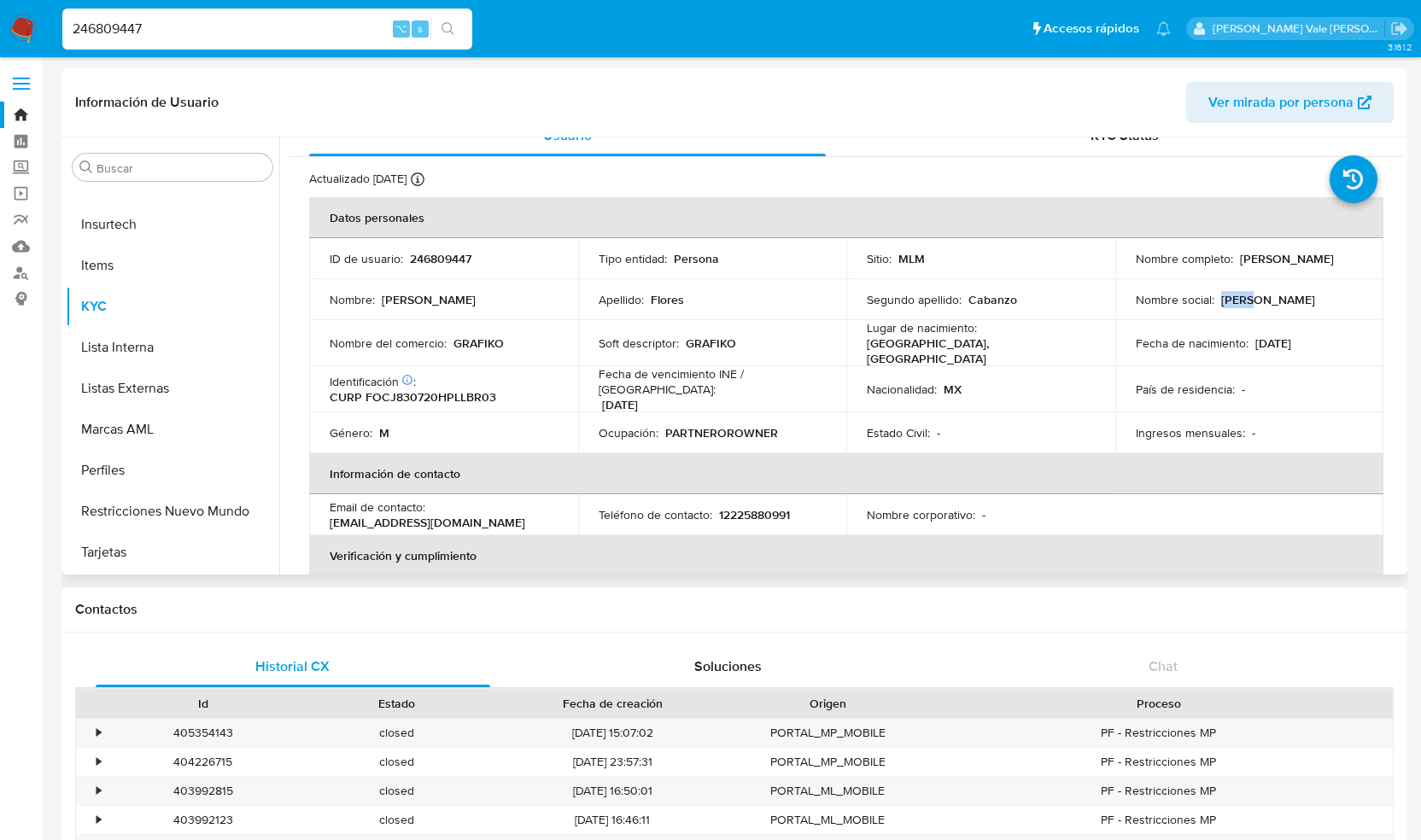
scroll to position [21, 0]
drag, startPoint x: 515, startPoint y: 386, endPoint x: 368, endPoint y: 392, distance: 147.1
click at [368, 392] on div "Identificación CIC: 251931839 : CURP FOCJ830720HPLLBR03" at bounding box center [443, 390] width 228 height 31
copy p "FOCJ830720HPLLBR03"
